Goal: Task Accomplishment & Management: Manage account settings

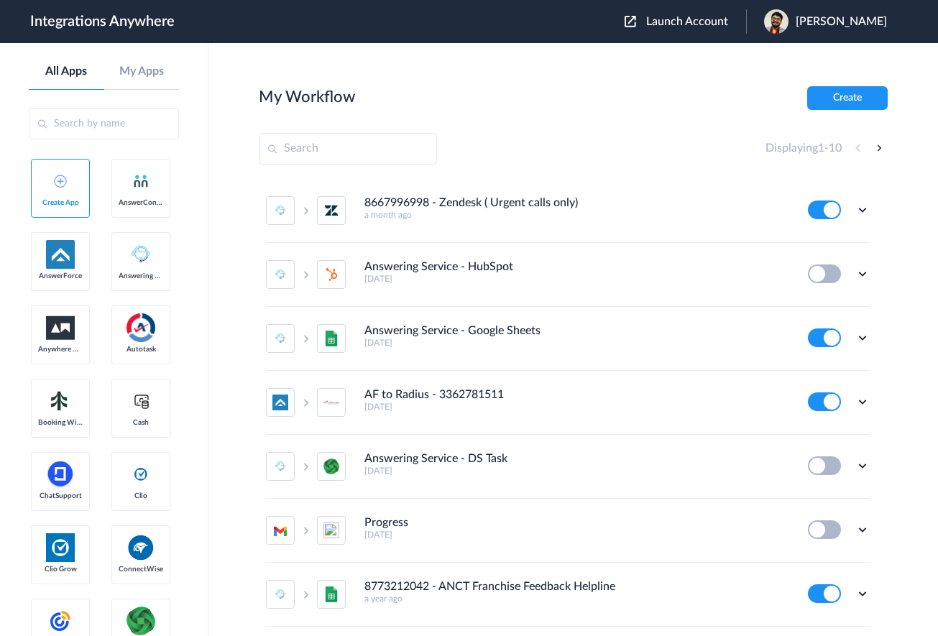
click at [858, 25] on span "[PERSON_NAME]" at bounding box center [841, 22] width 91 height 14
click at [820, 60] on li "Logout" at bounding box center [823, 58] width 155 height 27
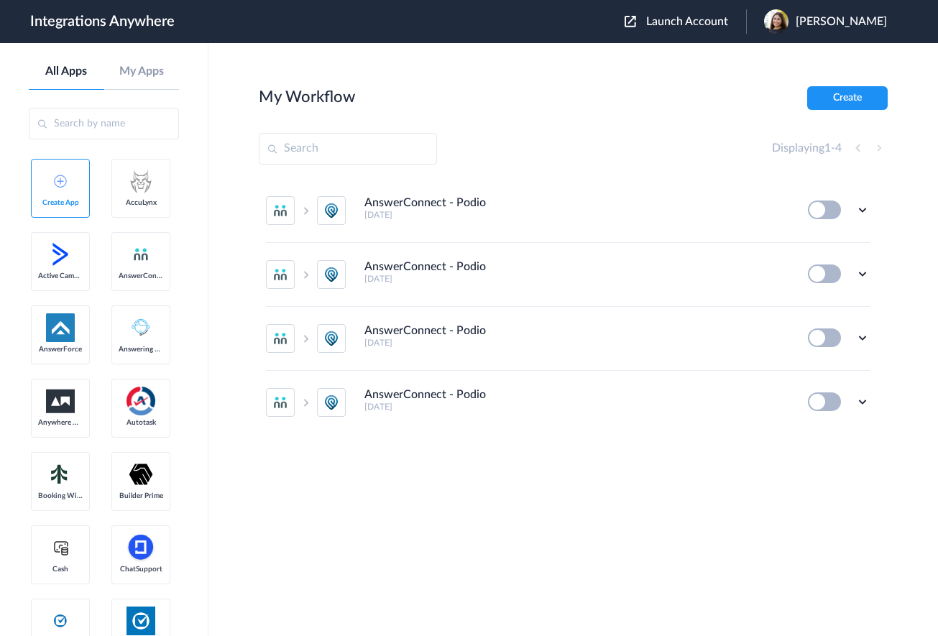
click at [326, 147] on input "text" at bounding box center [348, 149] width 178 height 32
paste input "8663782279"
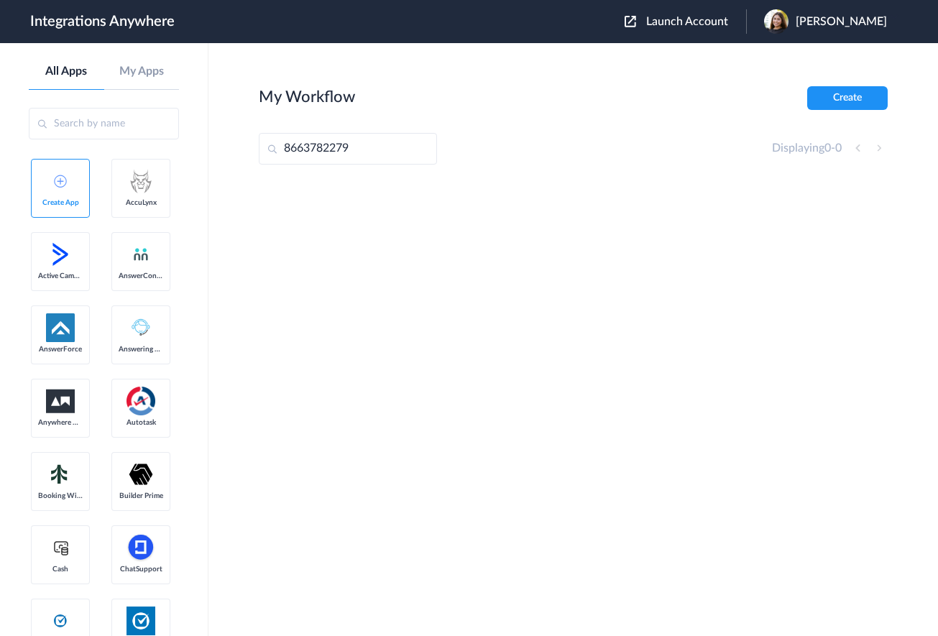
type input "8663782279"
click at [706, 17] on span "Launch Account" at bounding box center [687, 22] width 82 height 12
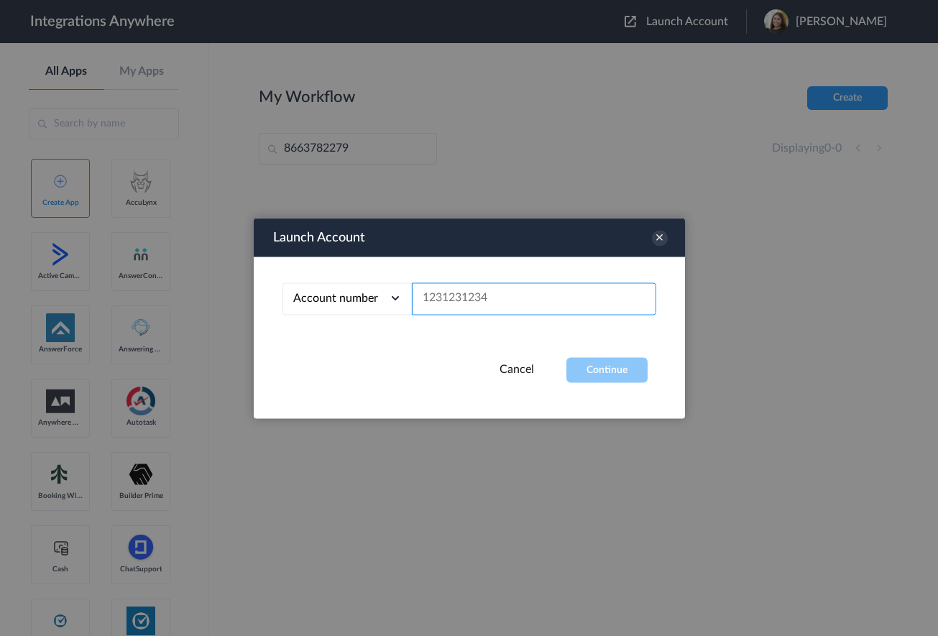
click at [490, 305] on input "text" at bounding box center [534, 299] width 244 height 32
paste input "8663782279"
type input "8663782279"
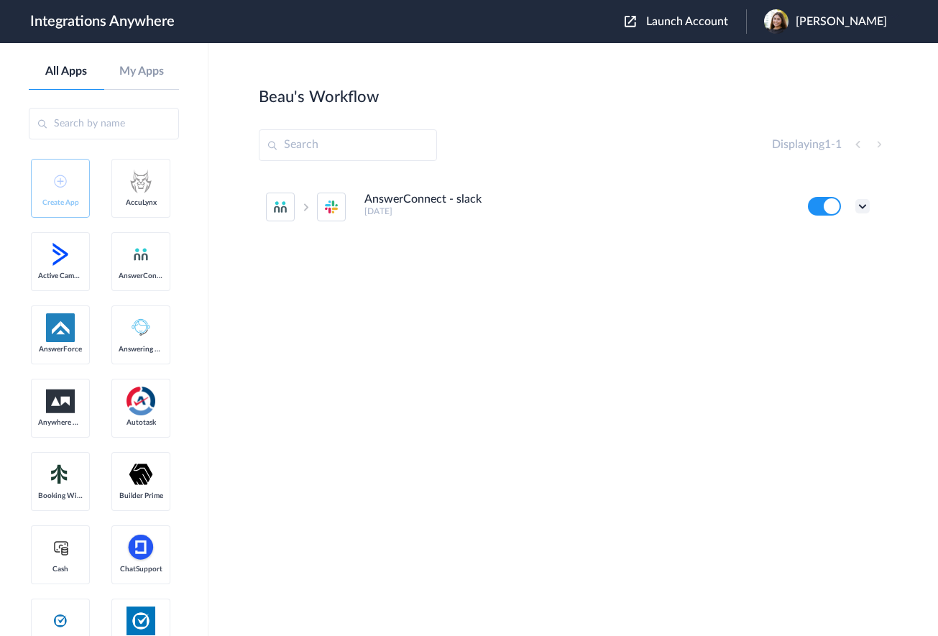
click at [860, 209] on icon at bounding box center [863, 206] width 14 height 14
click at [828, 291] on span "Delete" at bounding box center [818, 293] width 29 height 10
click at [807, 292] on span "Are you sure?" at bounding box center [812, 299] width 51 height 22
